Goal: Task Accomplishment & Management: Manage account settings

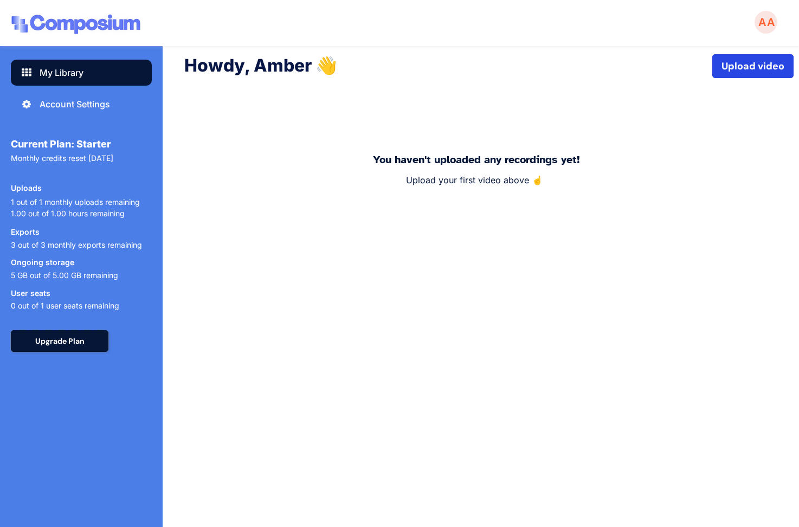
click at [59, 343] on button "Upgrade Plan" at bounding box center [60, 341] width 98 height 22
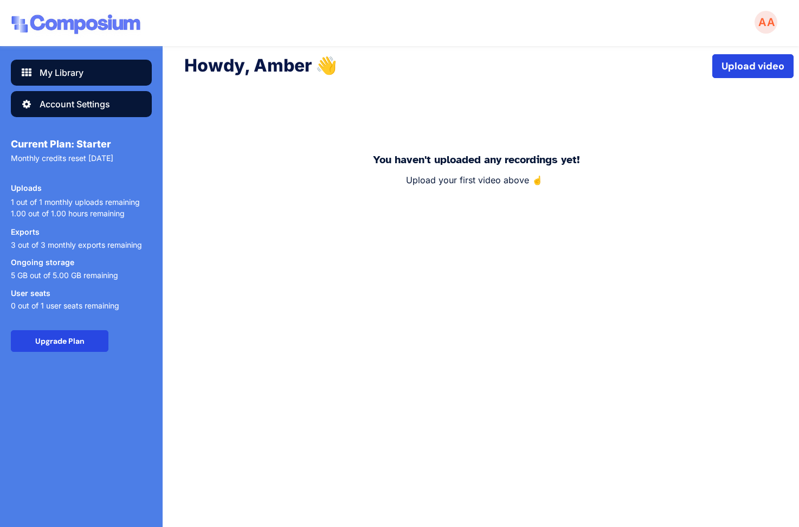
click at [88, 105] on div "Account Settings" at bounding box center [75, 104] width 71 height 13
click at [120, 100] on div "Account Settings" at bounding box center [81, 104] width 141 height 26
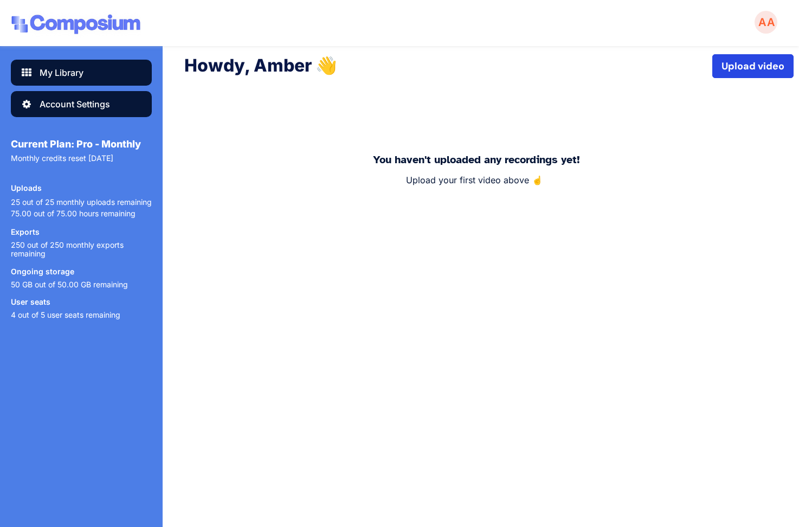
click at [108, 100] on div "Account Settings" at bounding box center [75, 104] width 71 height 13
